Goal: Task Accomplishment & Management: Complete application form

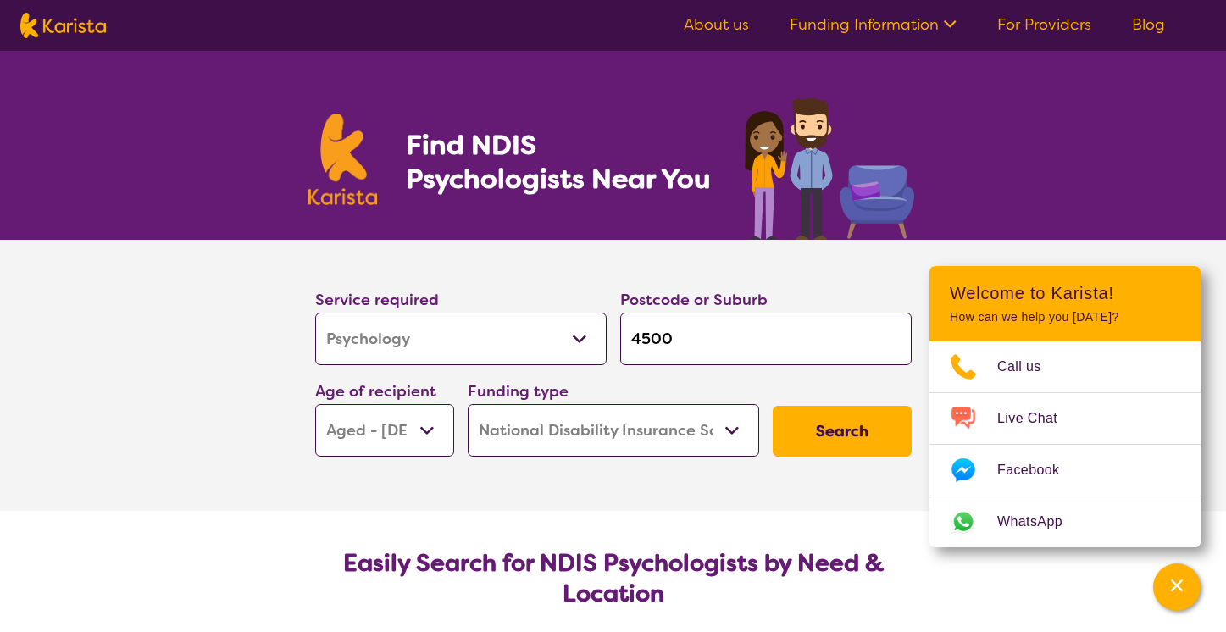
select select "Psychology"
select select "AG"
select select "NDIS"
select select "Psychology"
select select "AG"
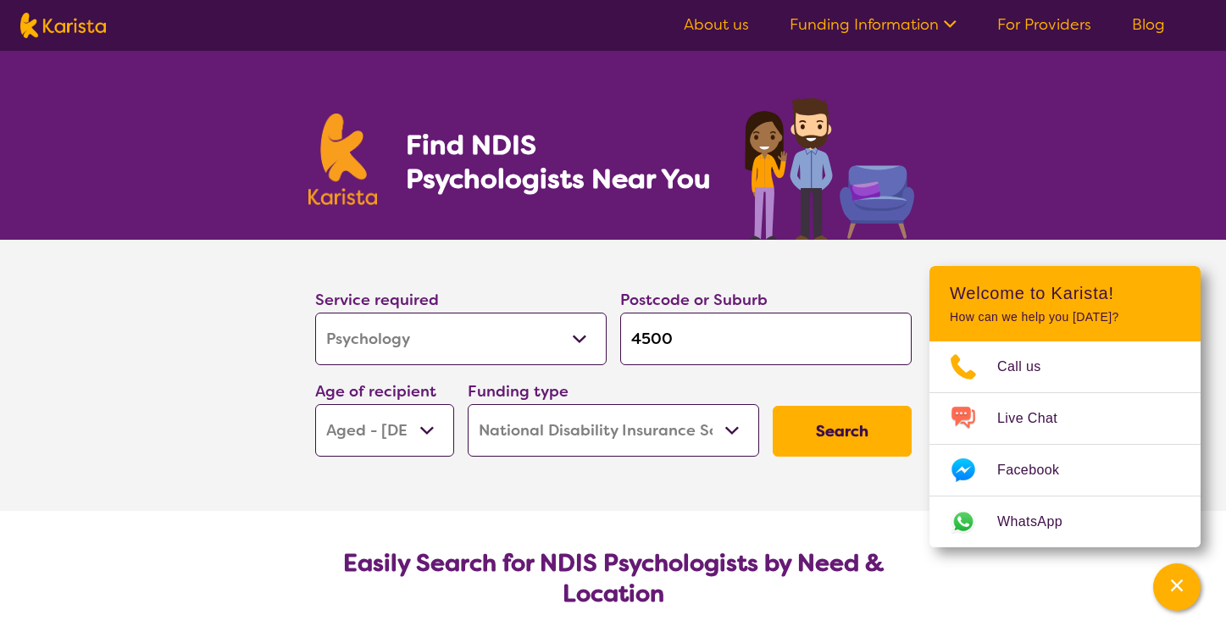
select select "NDIS"
select select "EC"
click option "Early Childhood - 0 to 9" at bounding box center [0, 0] width 0 height 0
select select "EC"
click at [655, 341] on input "4500" at bounding box center [765, 339] width 291 height 53
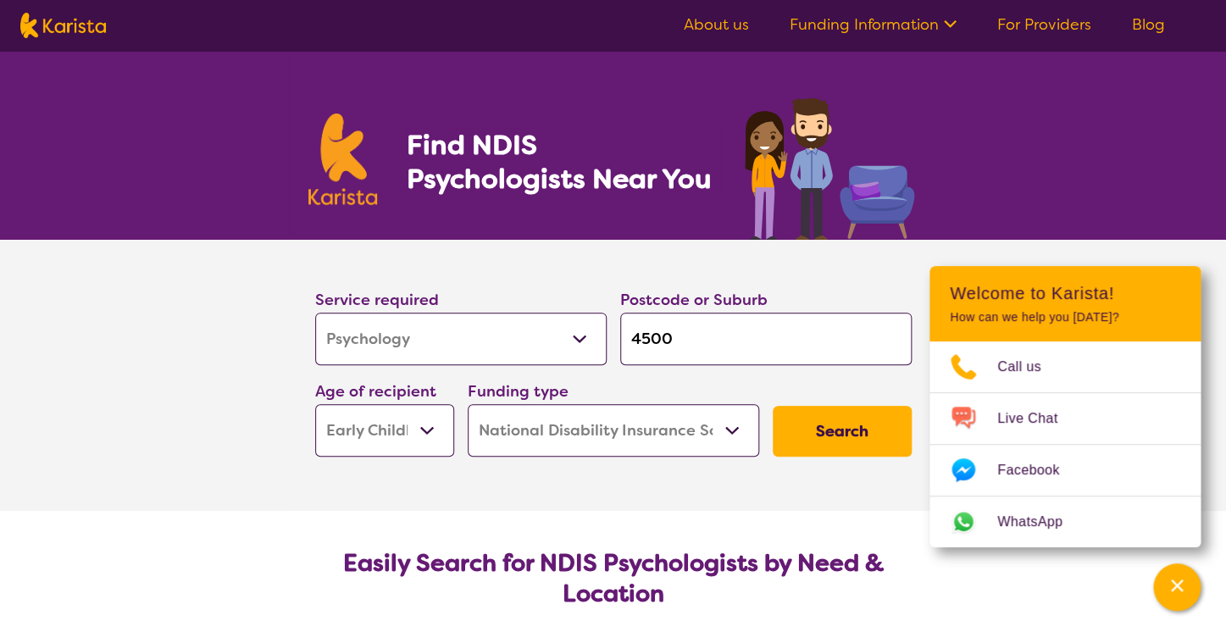
drag, startPoint x: 680, startPoint y: 341, endPoint x: 593, endPoint y: 340, distance: 87.3
click at [620, 341] on input "4500" at bounding box center [765, 339] width 291 height 53
click option "Early Childhood - 0 to 9" at bounding box center [0, 0] width 0 height 0
click at [691, 324] on input "search" at bounding box center [765, 339] width 291 height 53
type input "4"
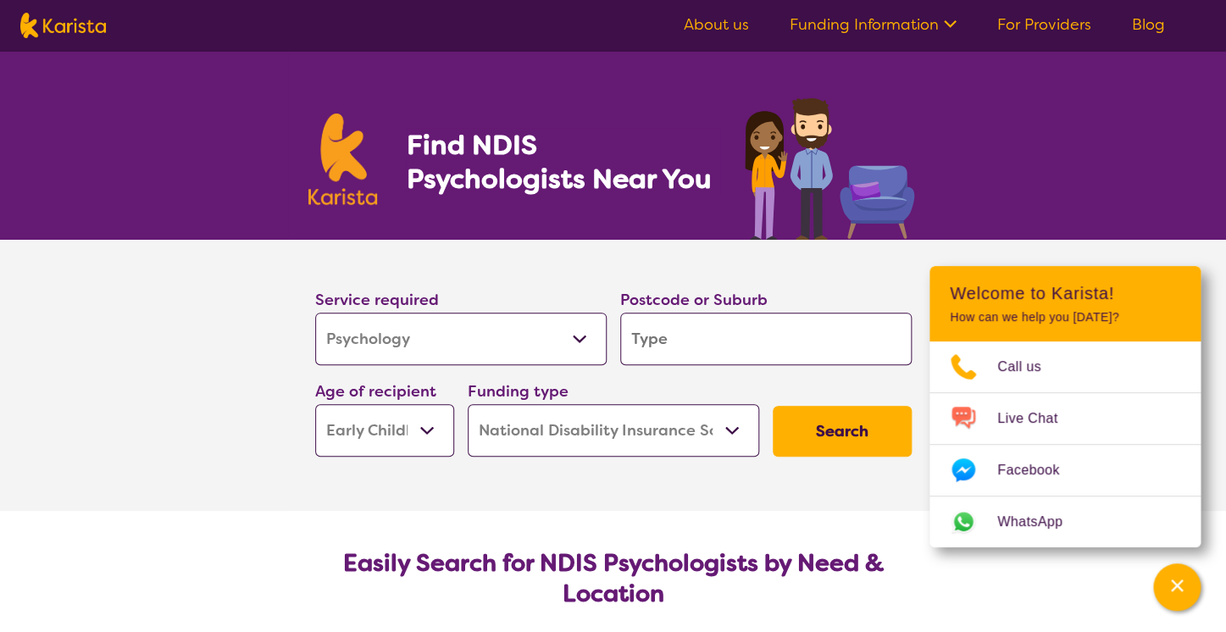
type input "4"
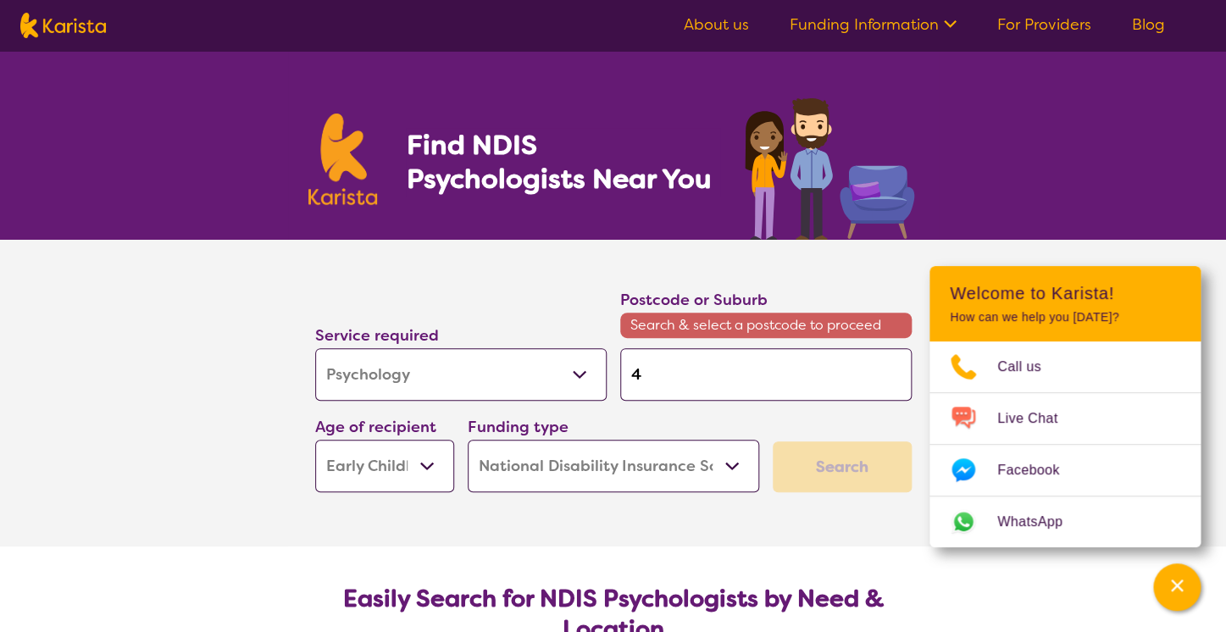
type input "42"
type input "421"
type input "4211"
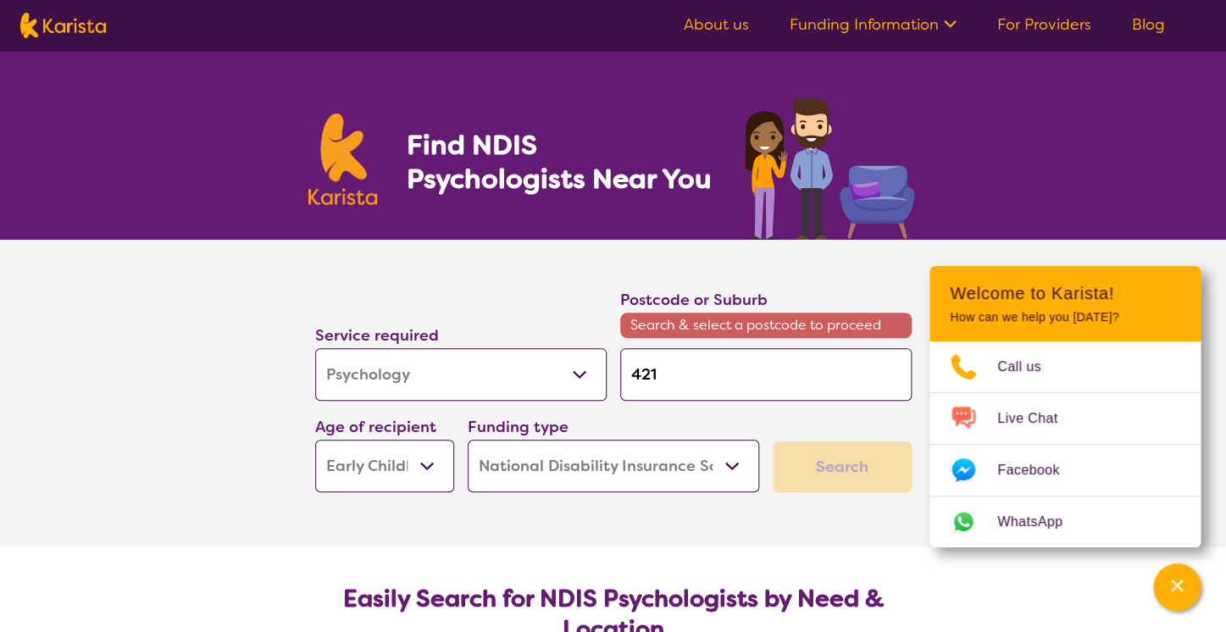
type input "4211"
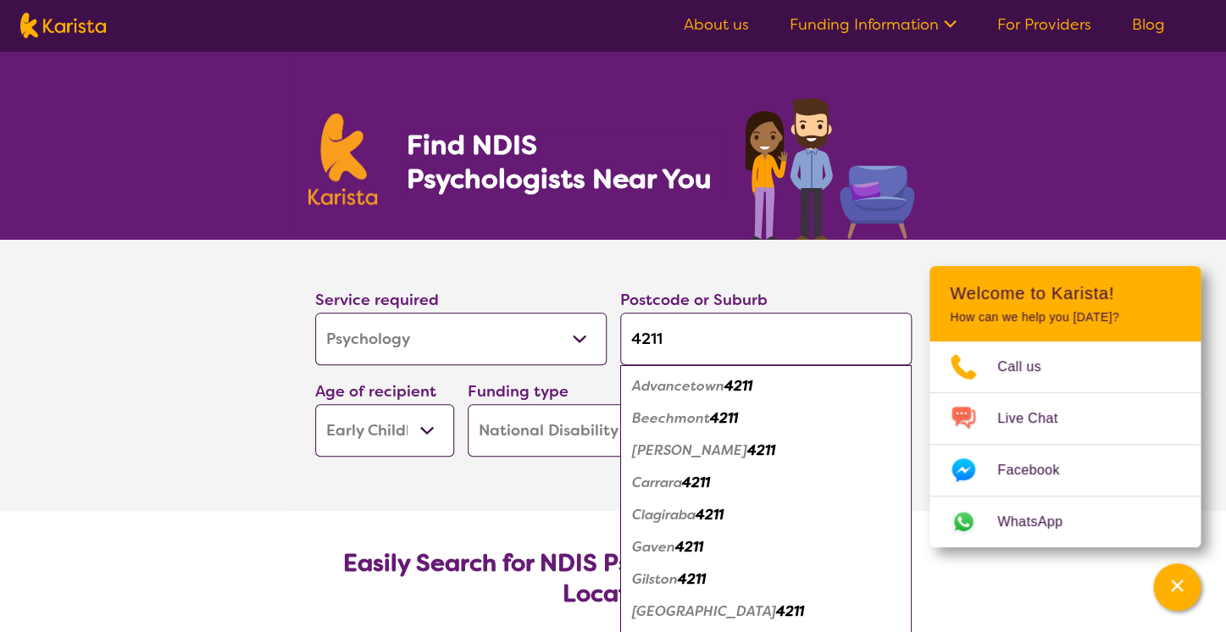
type input "421"
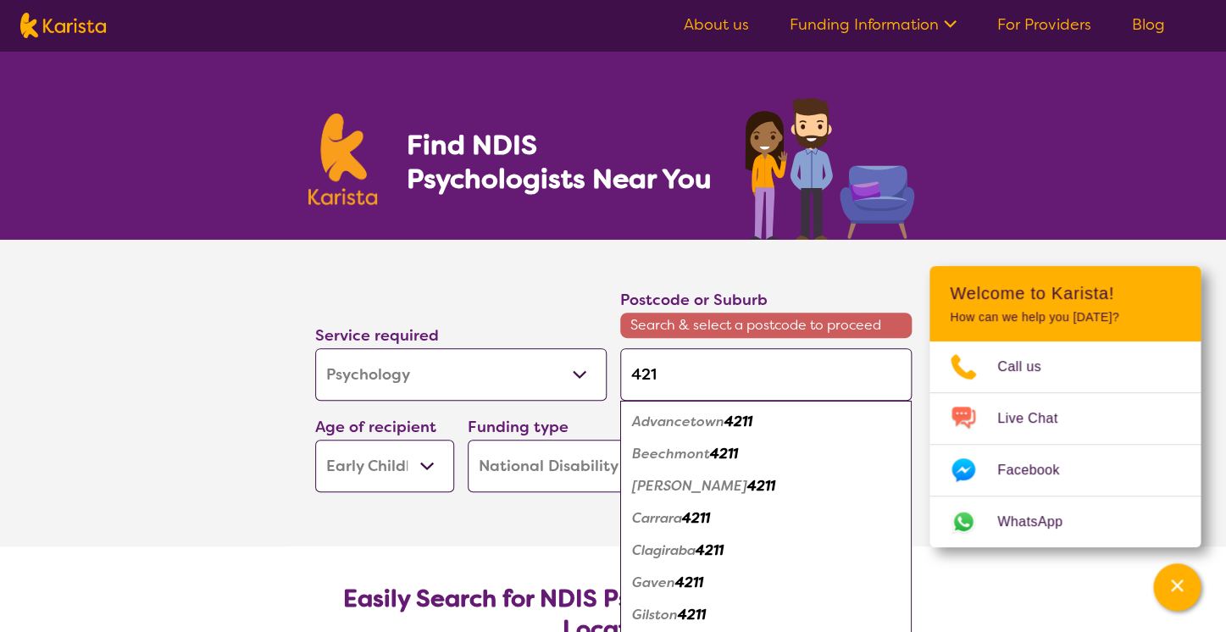
type input "42"
type input "4"
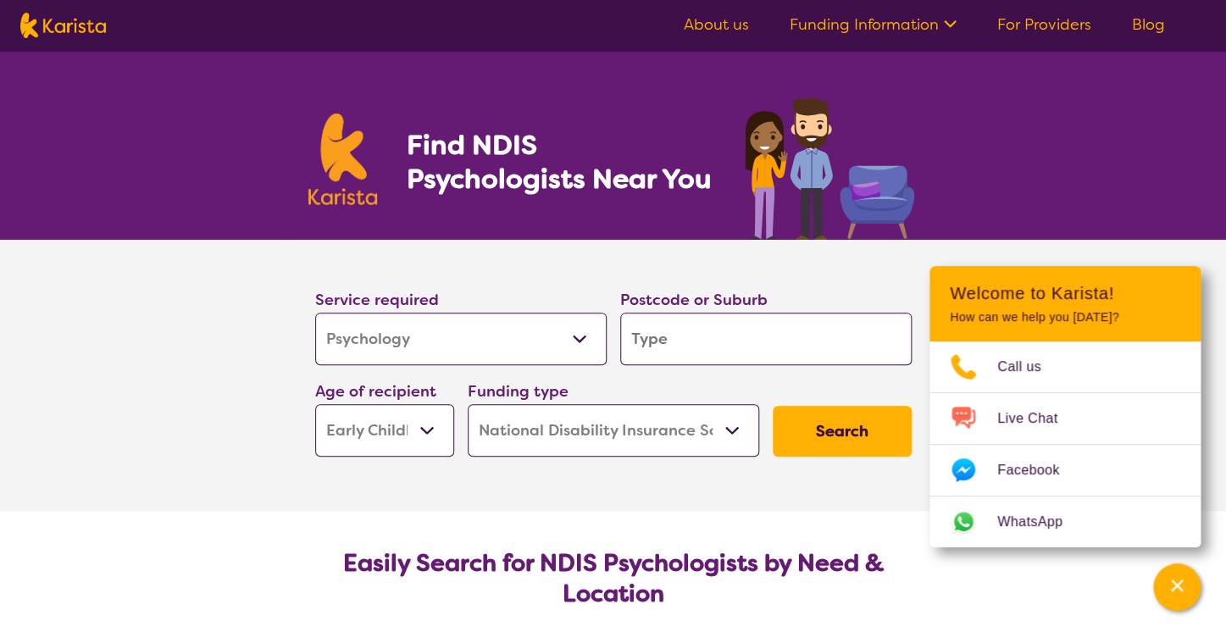
click at [696, 347] on input "search" at bounding box center [765, 339] width 291 height 53
type input "4"
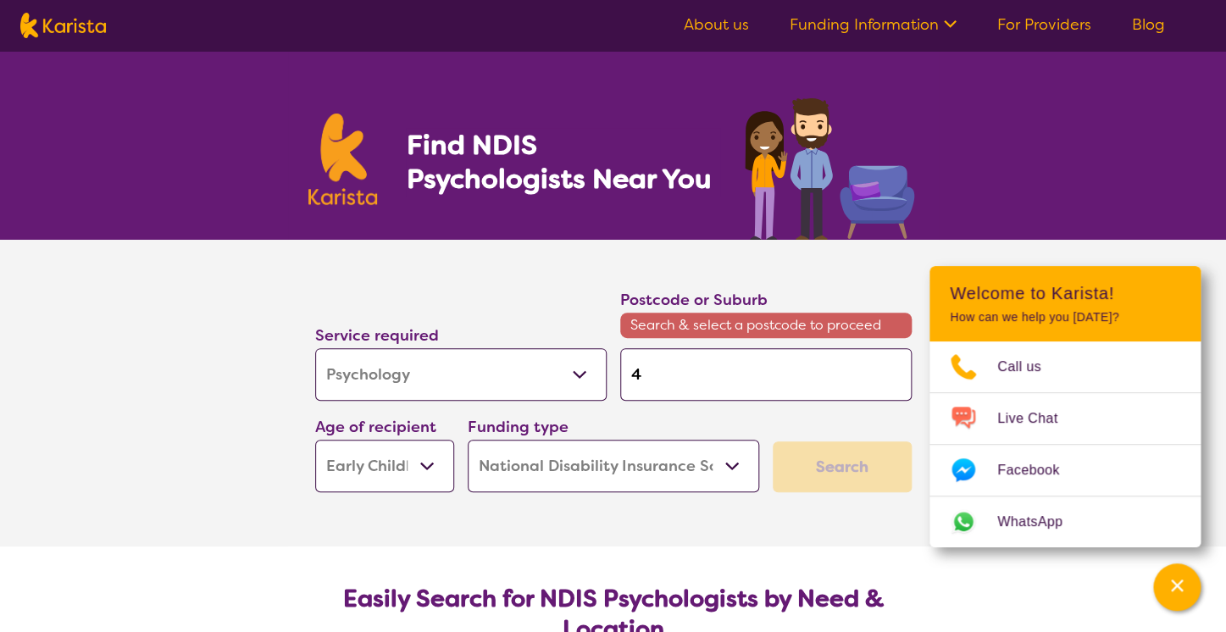
type input "42"
type input "421"
type input "4215"
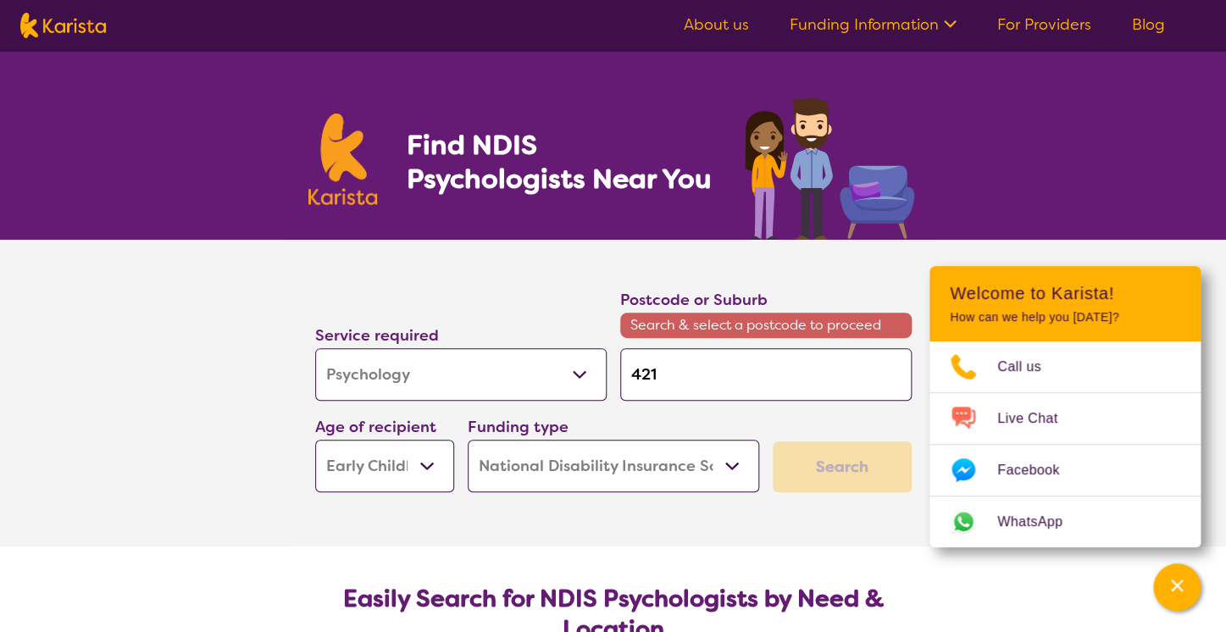
type input "4215"
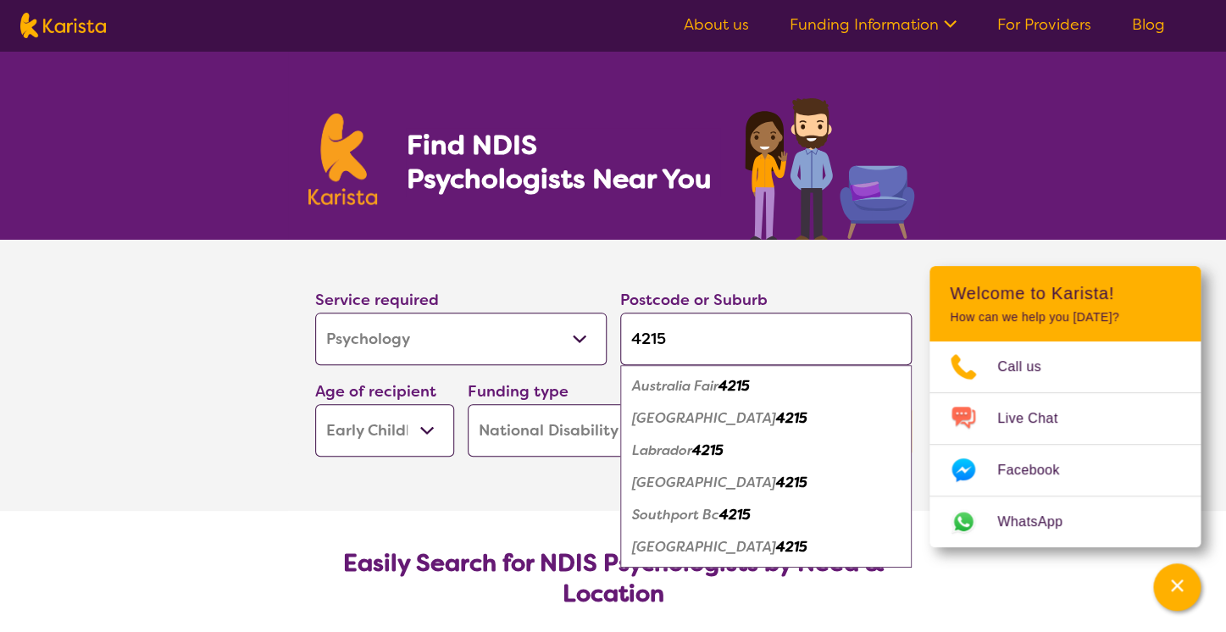
type input "4215"
click at [776, 480] on em "4215" at bounding box center [791, 483] width 31 height 18
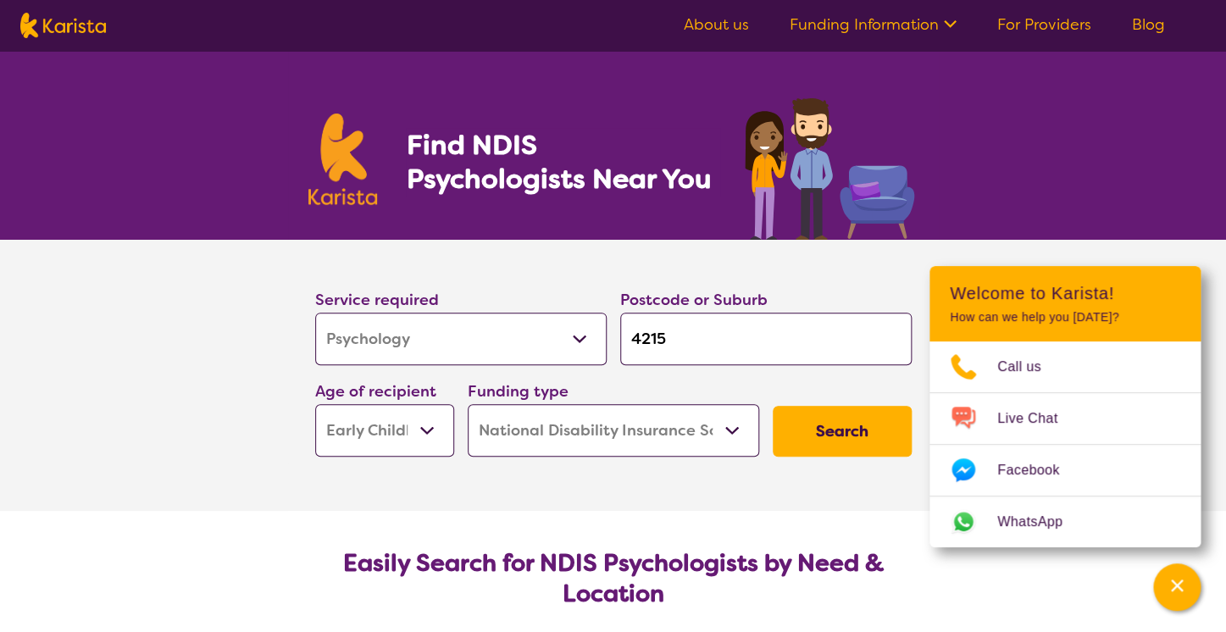
click at [796, 429] on button "Search" at bounding box center [842, 431] width 139 height 51
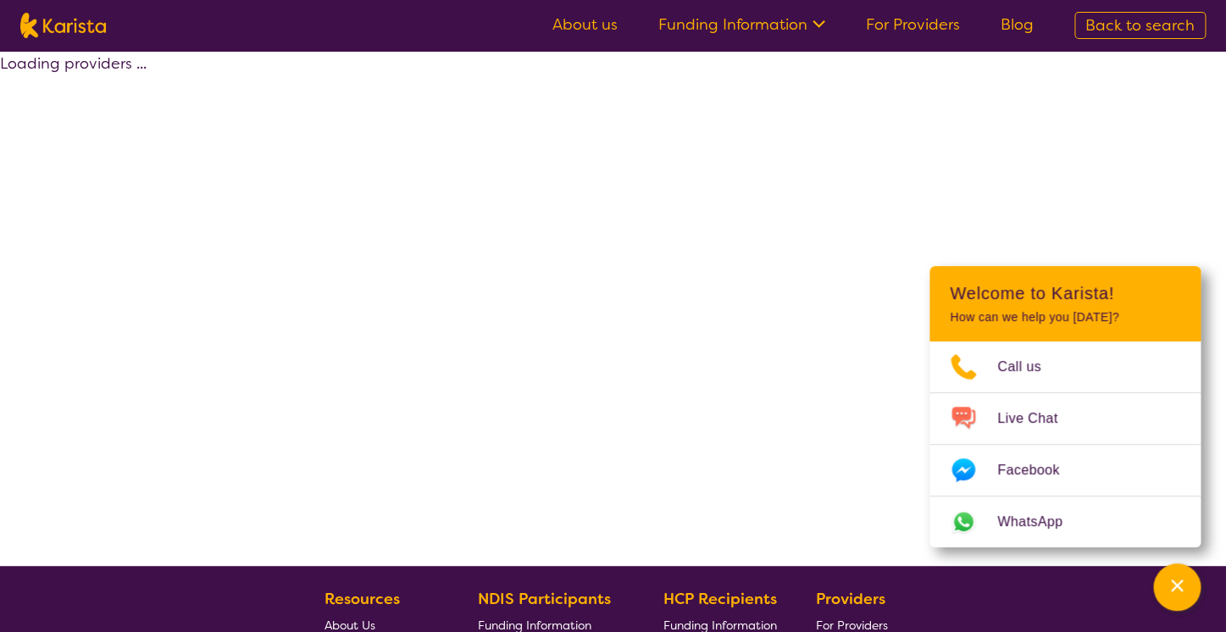
select select "by_score"
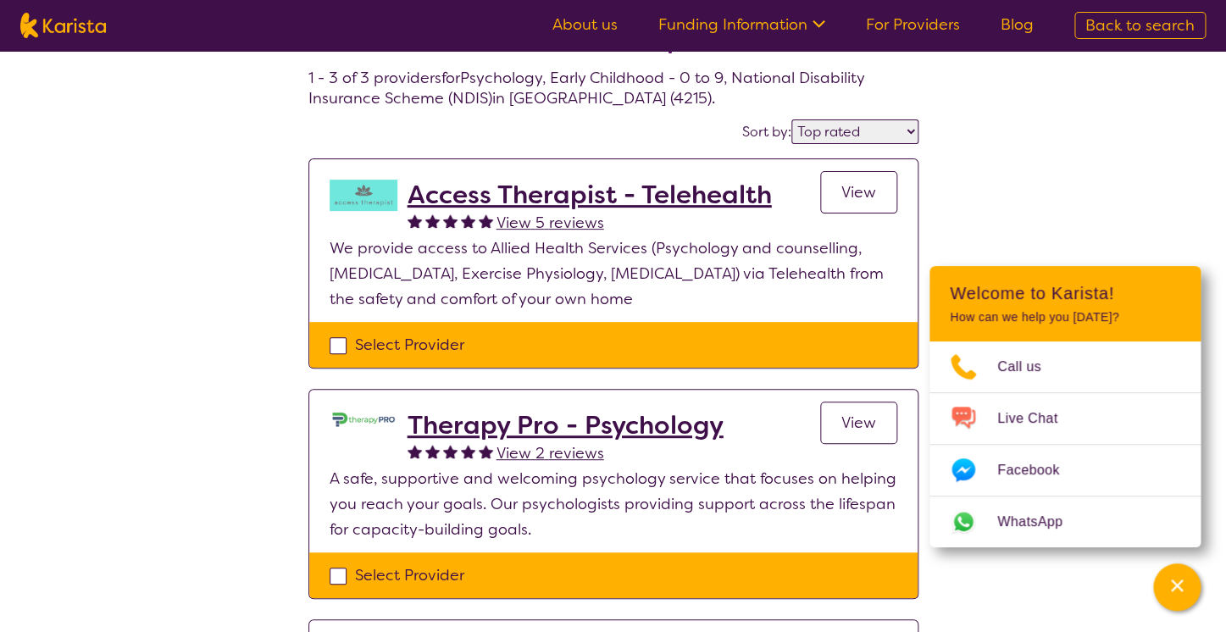
scroll to position [85, 0]
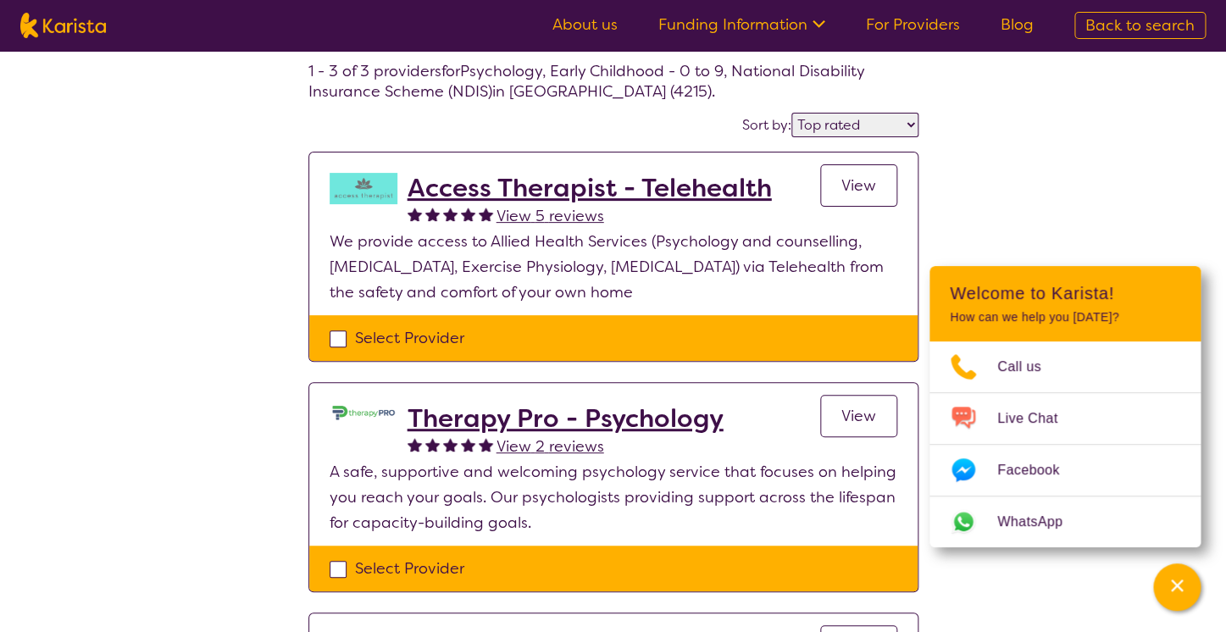
click at [957, 205] on div "Select one or more providers and click the 'NEXT' button to proceed 1 - 3 of 3 …" at bounding box center [613, 430] width 1226 height 929
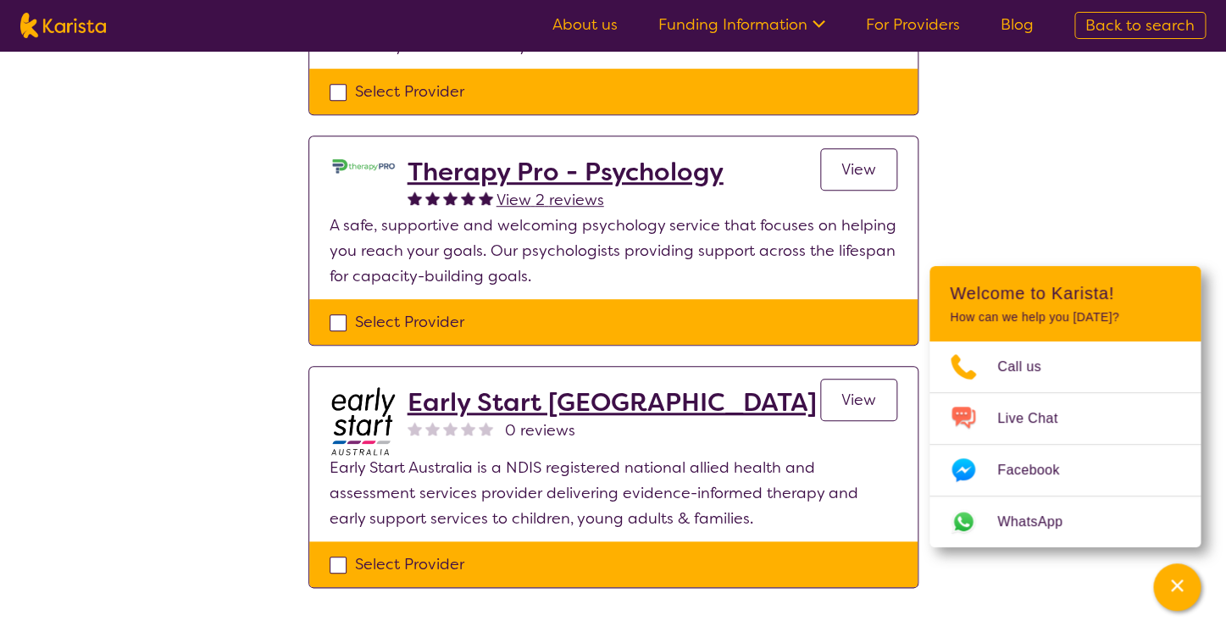
scroll to position [332, 0]
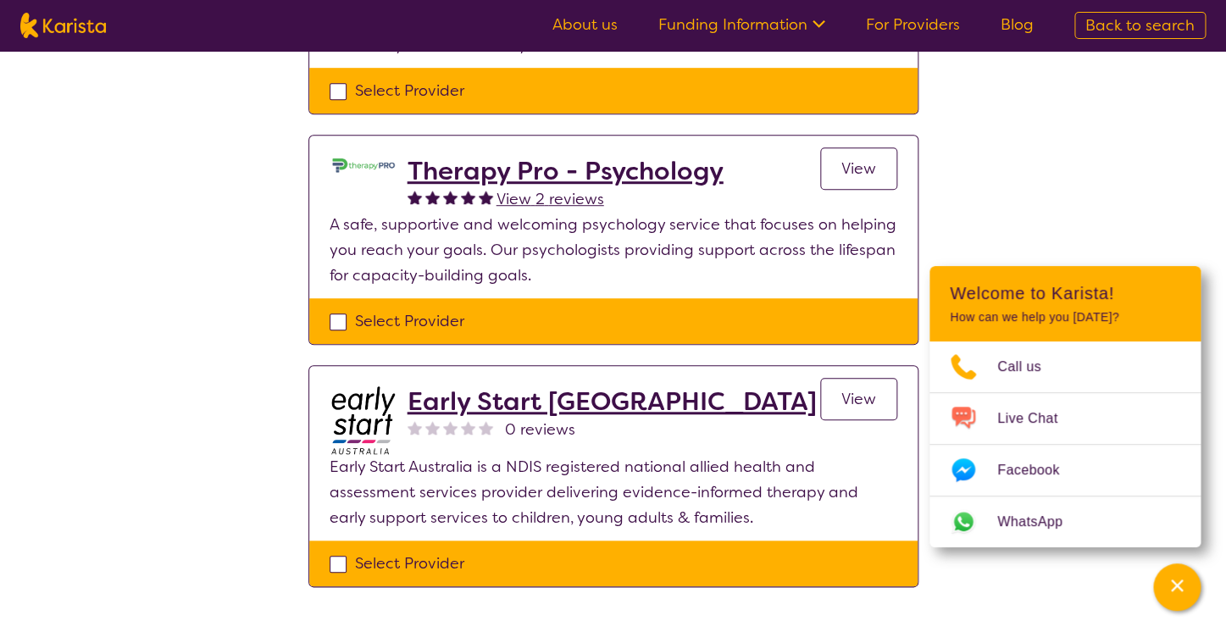
click at [873, 390] on span "View" at bounding box center [858, 399] width 35 height 20
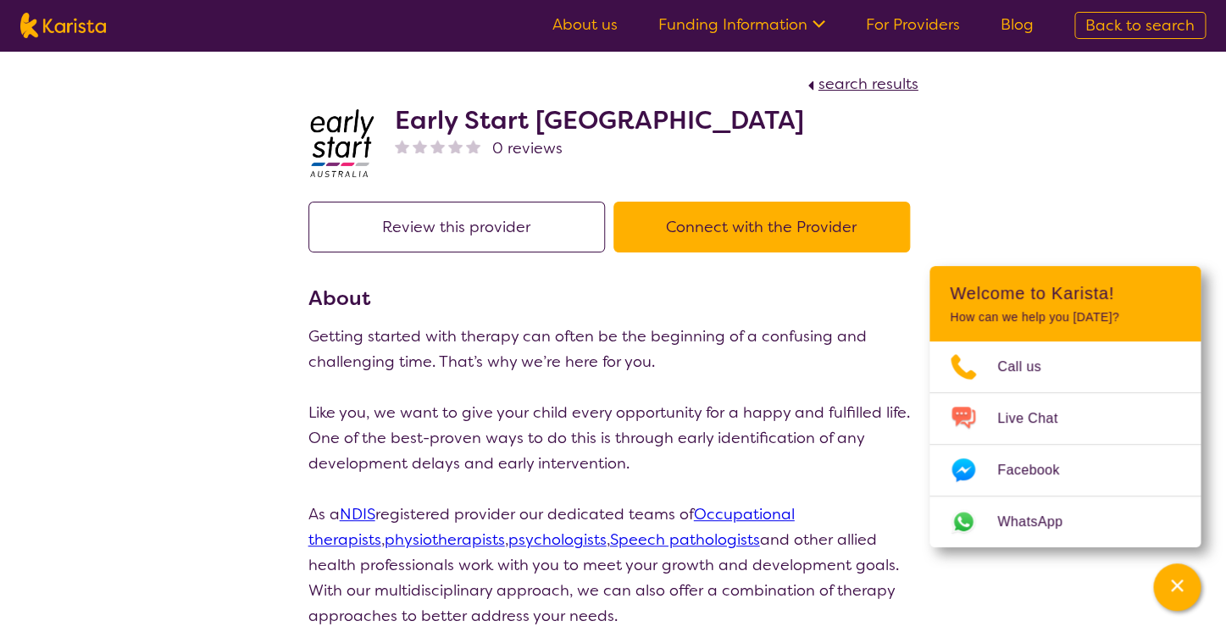
click at [731, 228] on button "Connect with the Provider" at bounding box center [761, 227] width 297 height 51
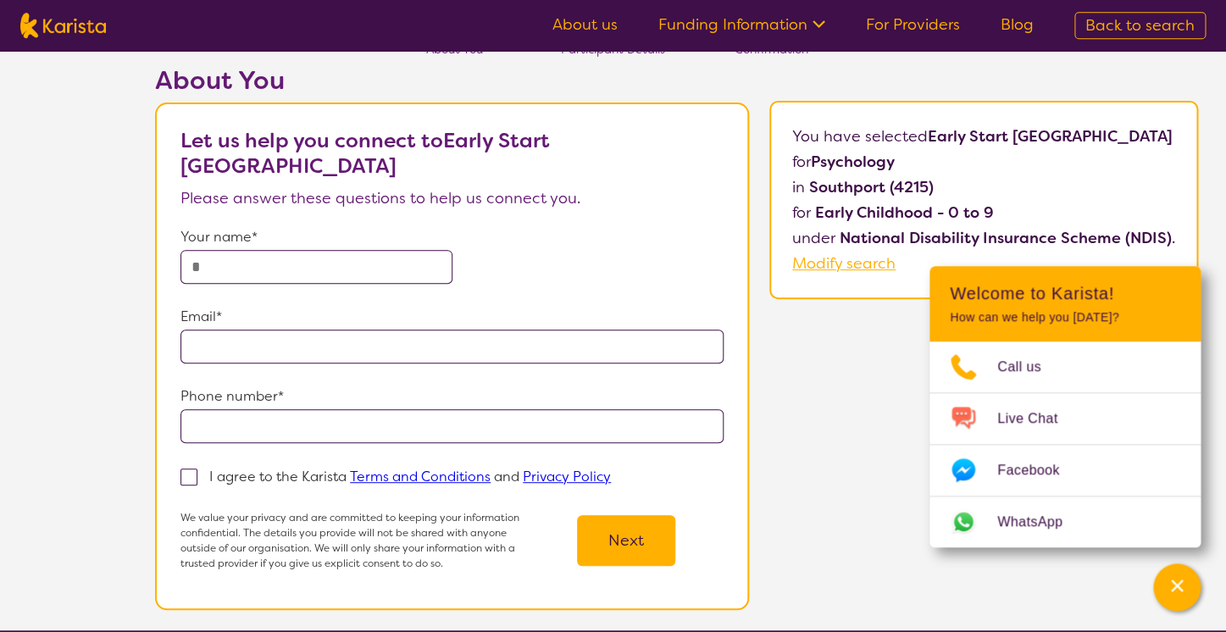
scroll to position [47, 0]
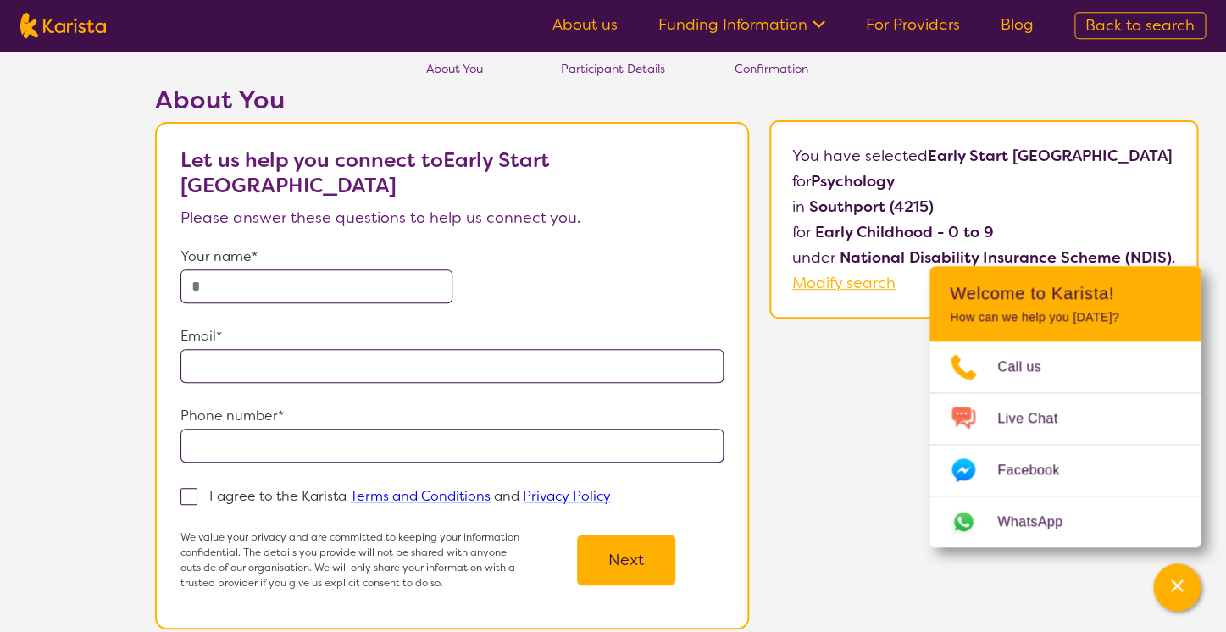
click at [303, 280] on input "text" at bounding box center [315, 286] width 271 height 34
type input "**********"
drag, startPoint x: 477, startPoint y: 358, endPoint x: 180, endPoint y: 325, distance: 299.1
click at [180, 349] on input "**********" at bounding box center [451, 366] width 543 height 34
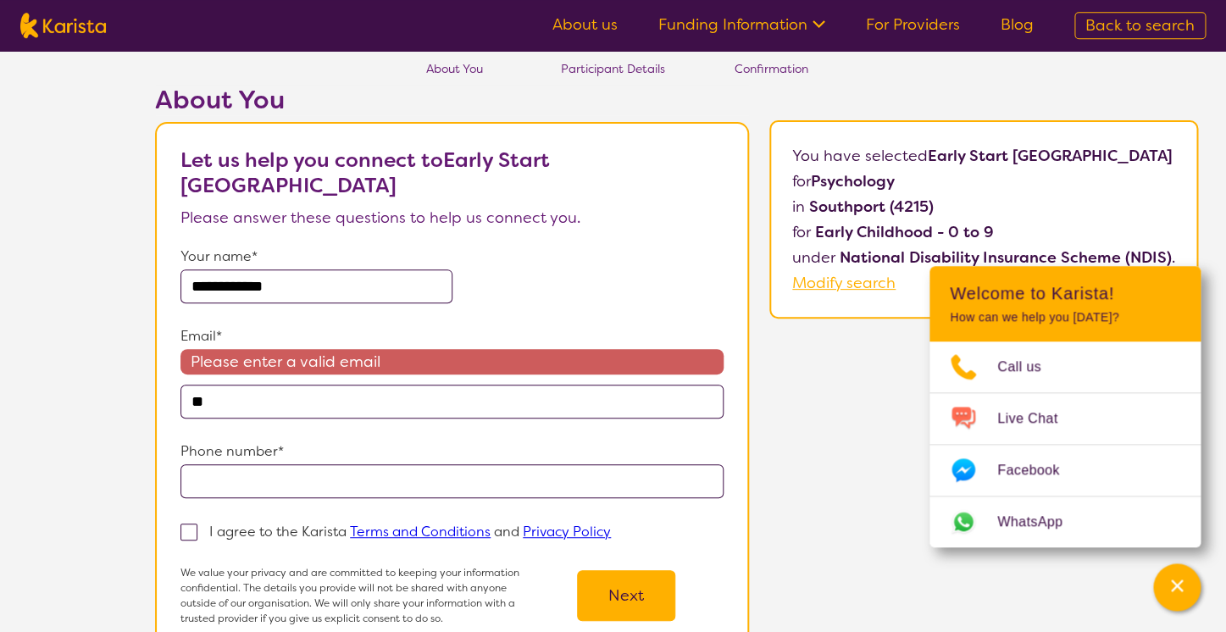
type input "*"
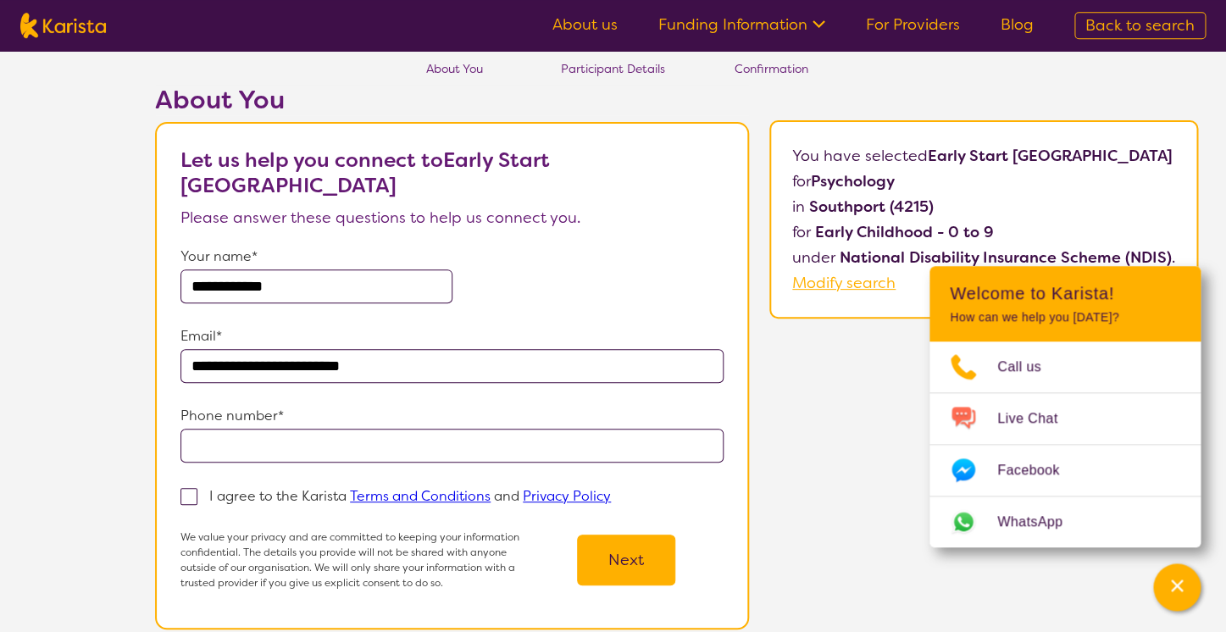
type input "**********"
click at [282, 434] on input "tel" at bounding box center [451, 446] width 543 height 34
type input "**********"
click at [197, 496] on span at bounding box center [188, 496] width 17 height 17
click at [611, 496] on input "I agree to the Karista Terms and Conditions and Privacy Policy" at bounding box center [616, 495] width 11 height 11
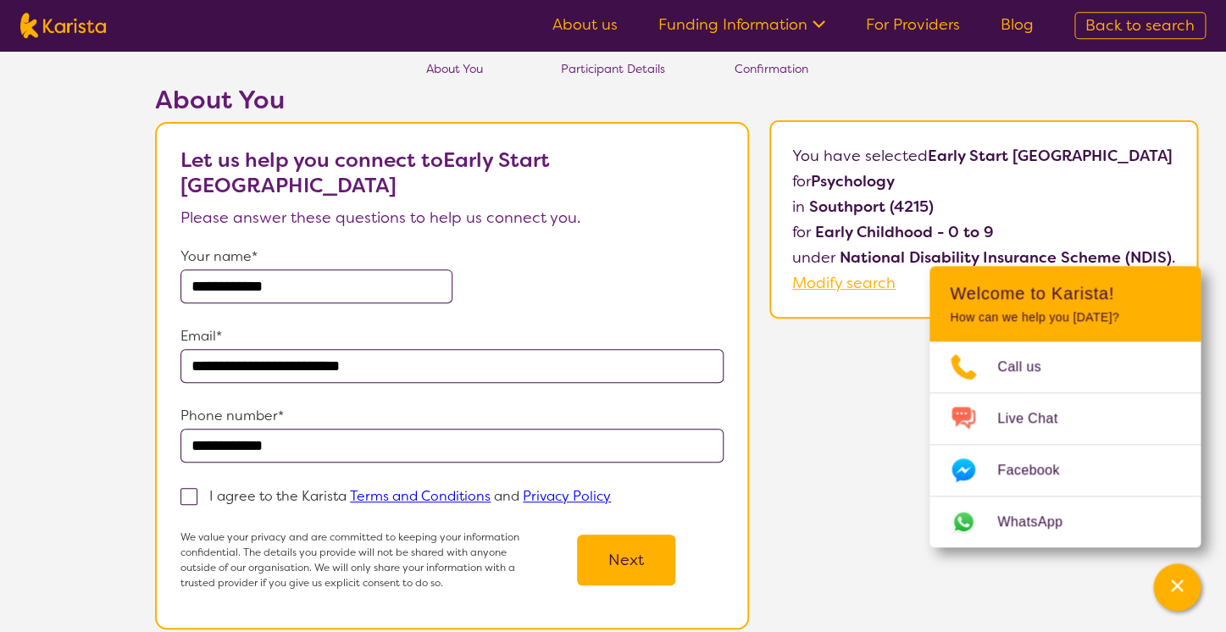
checkbox input "true"
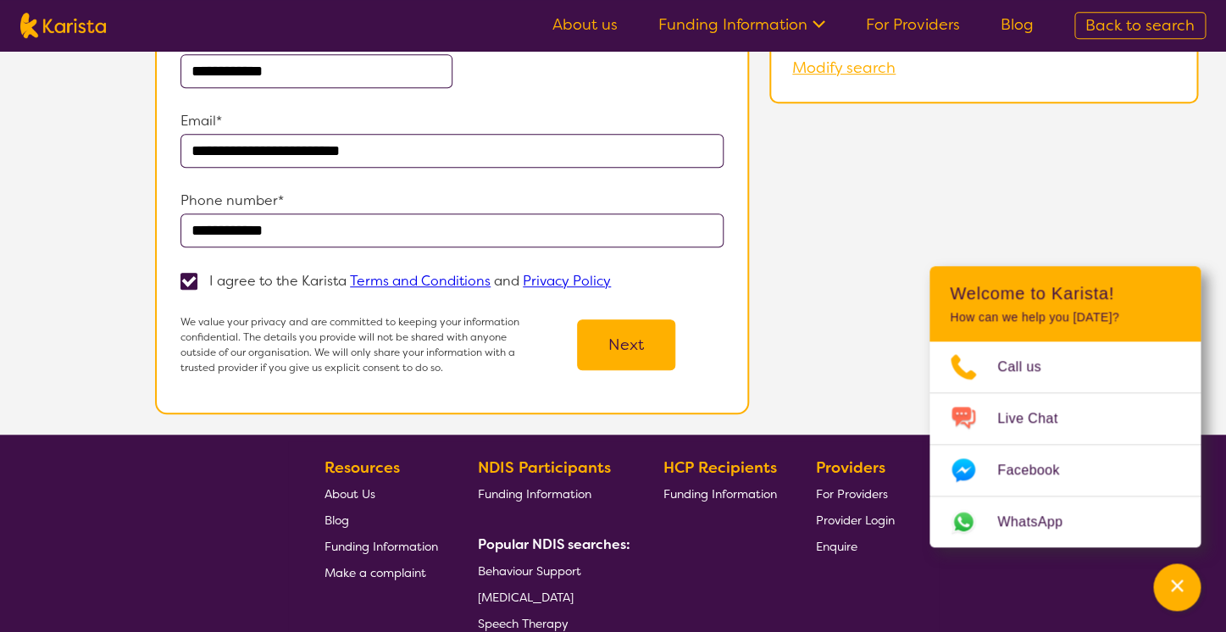
scroll to position [254, 0]
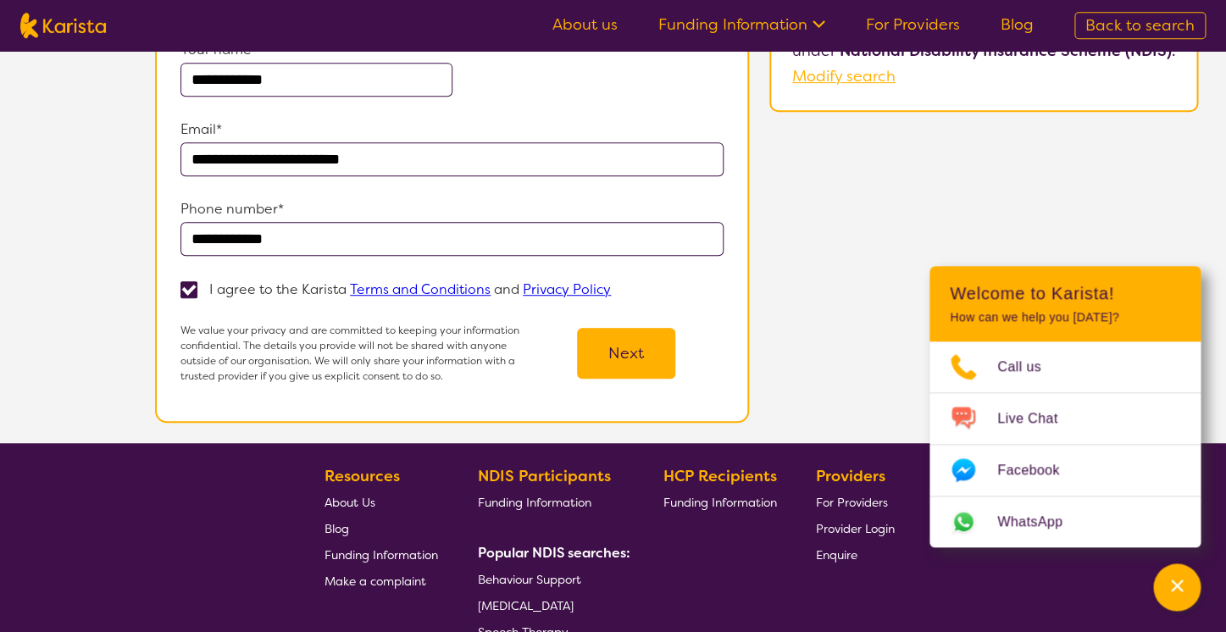
click at [620, 379] on button "Next" at bounding box center [626, 353] width 98 height 51
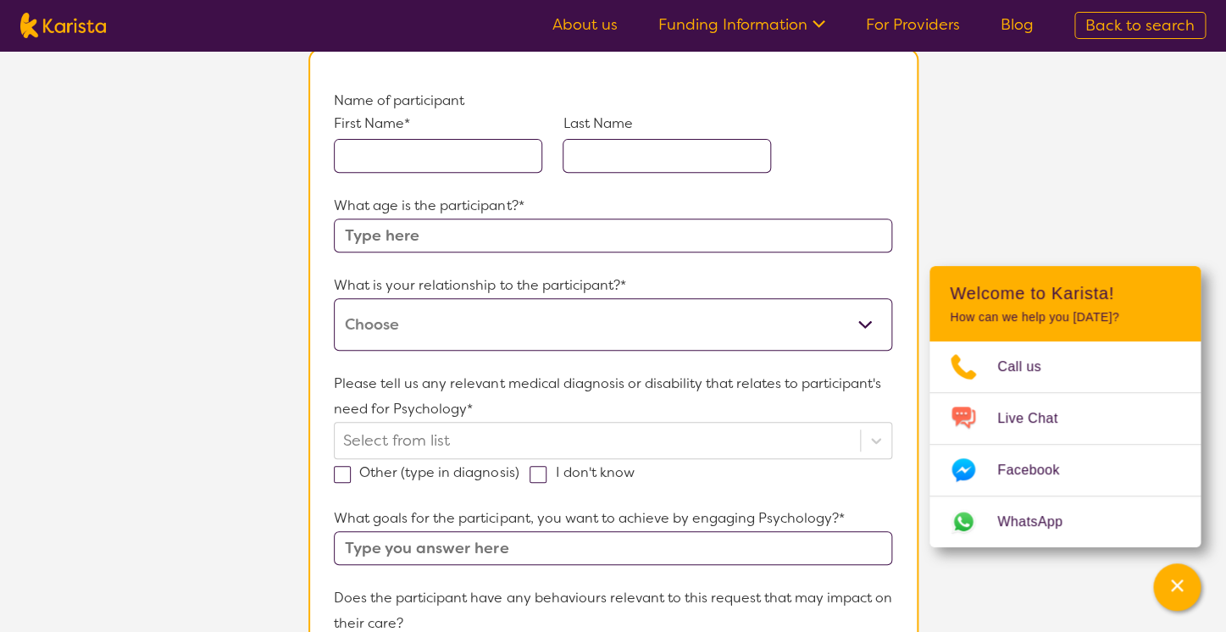
scroll to position [140, 0]
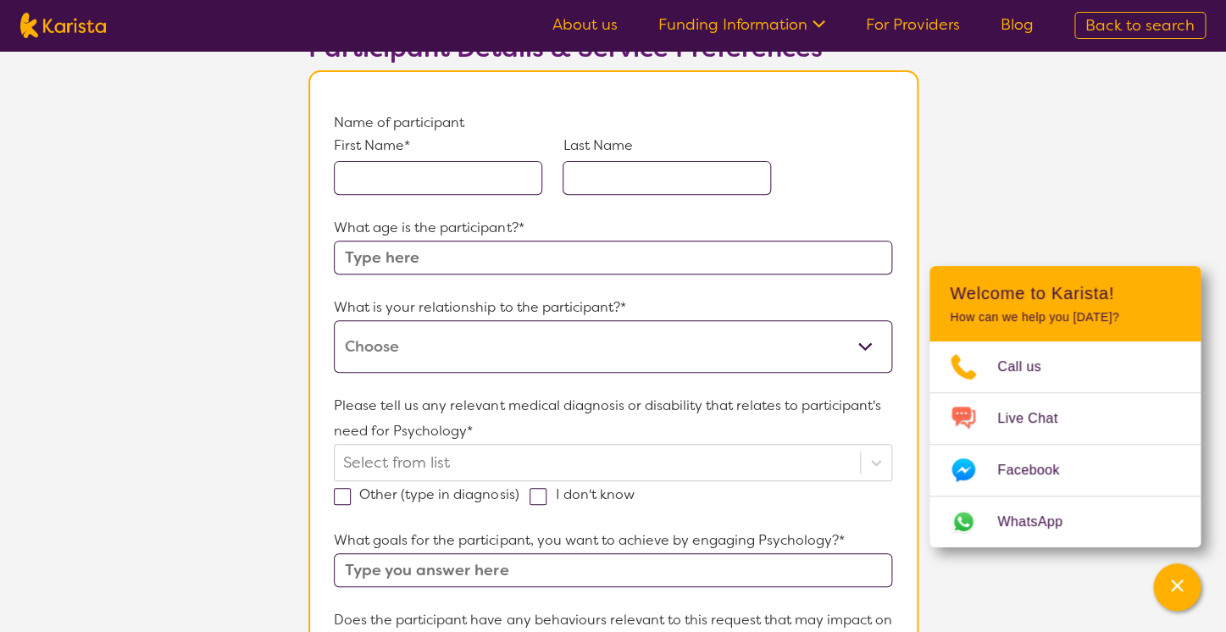
scroll to position [253, 0]
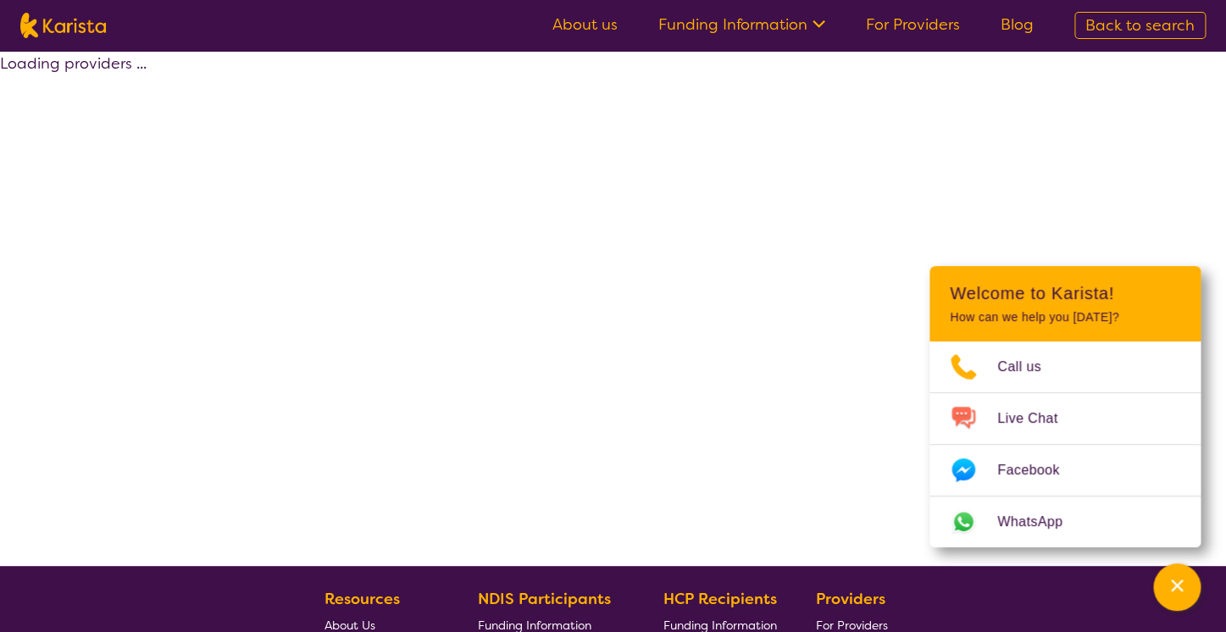
scroll to position [318, 0]
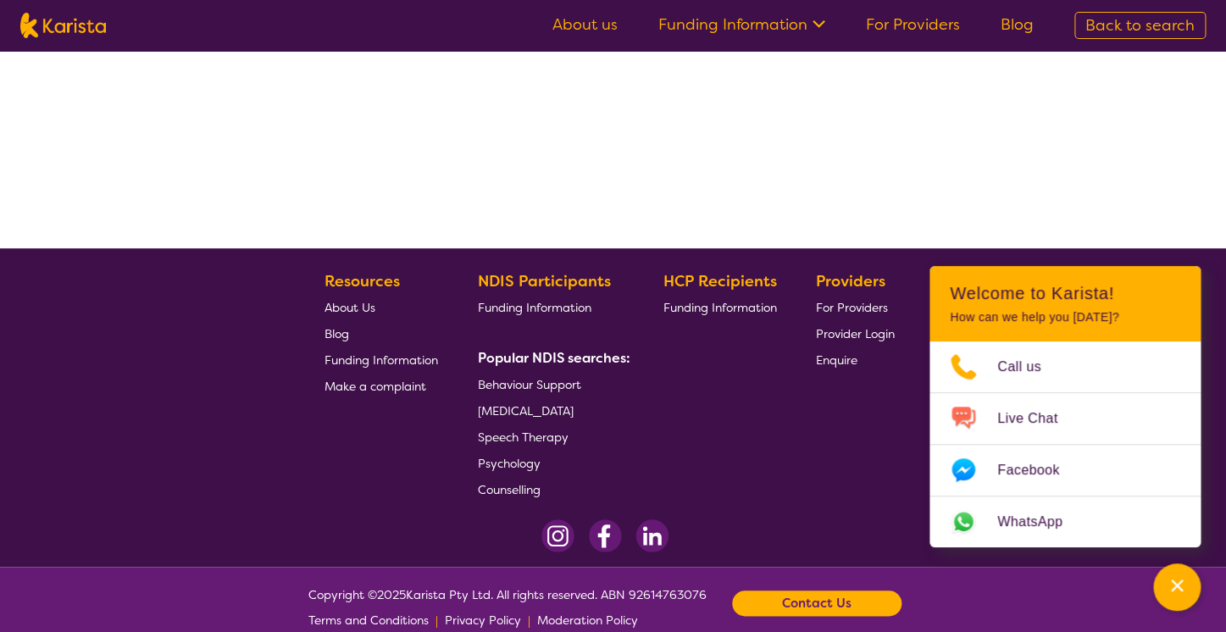
select select "by_score"
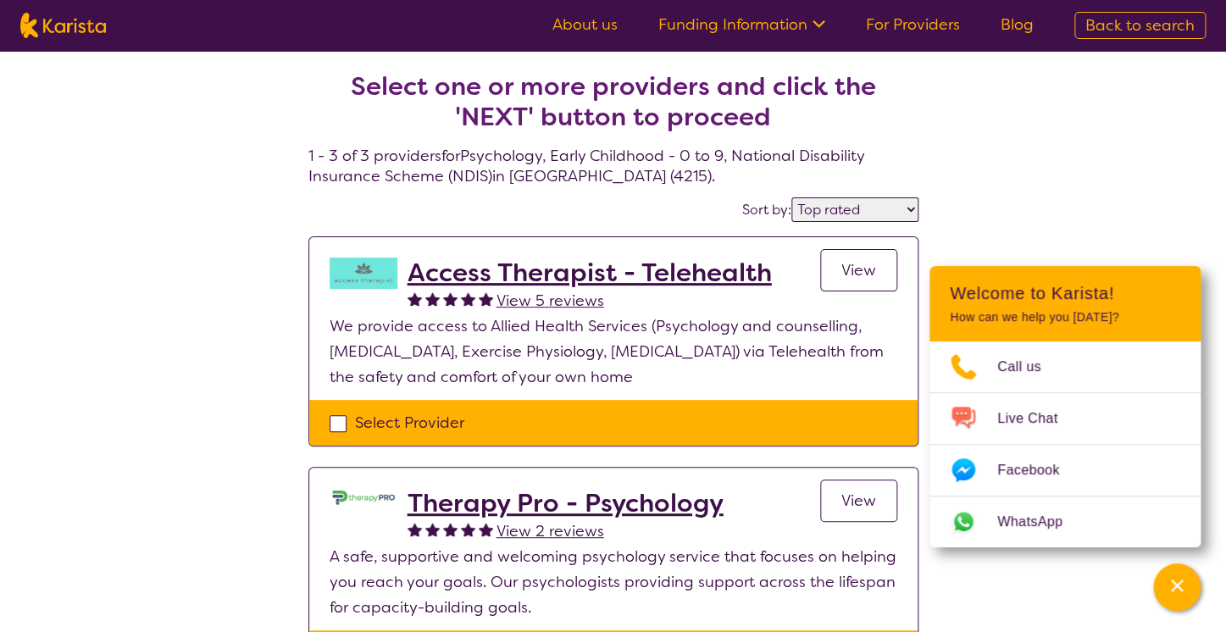
select select "Psychology"
select select "EC"
select select "NDIS"
select select "Psychology"
select select "EC"
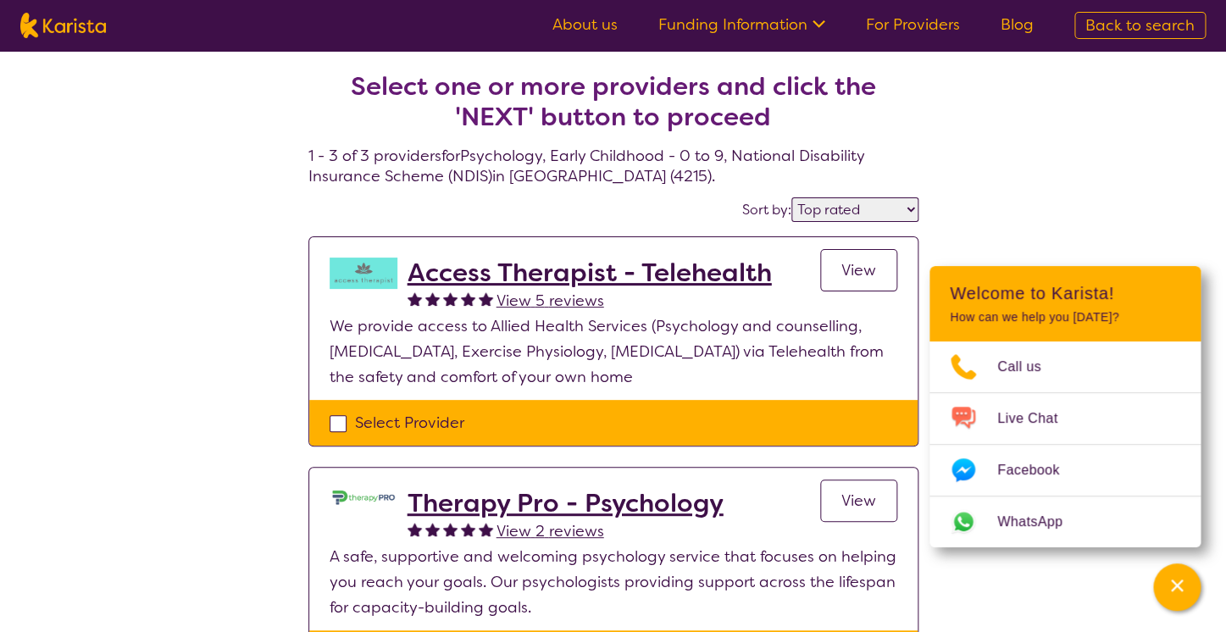
select select "NDIS"
